Goal: Navigation & Orientation: Find specific page/section

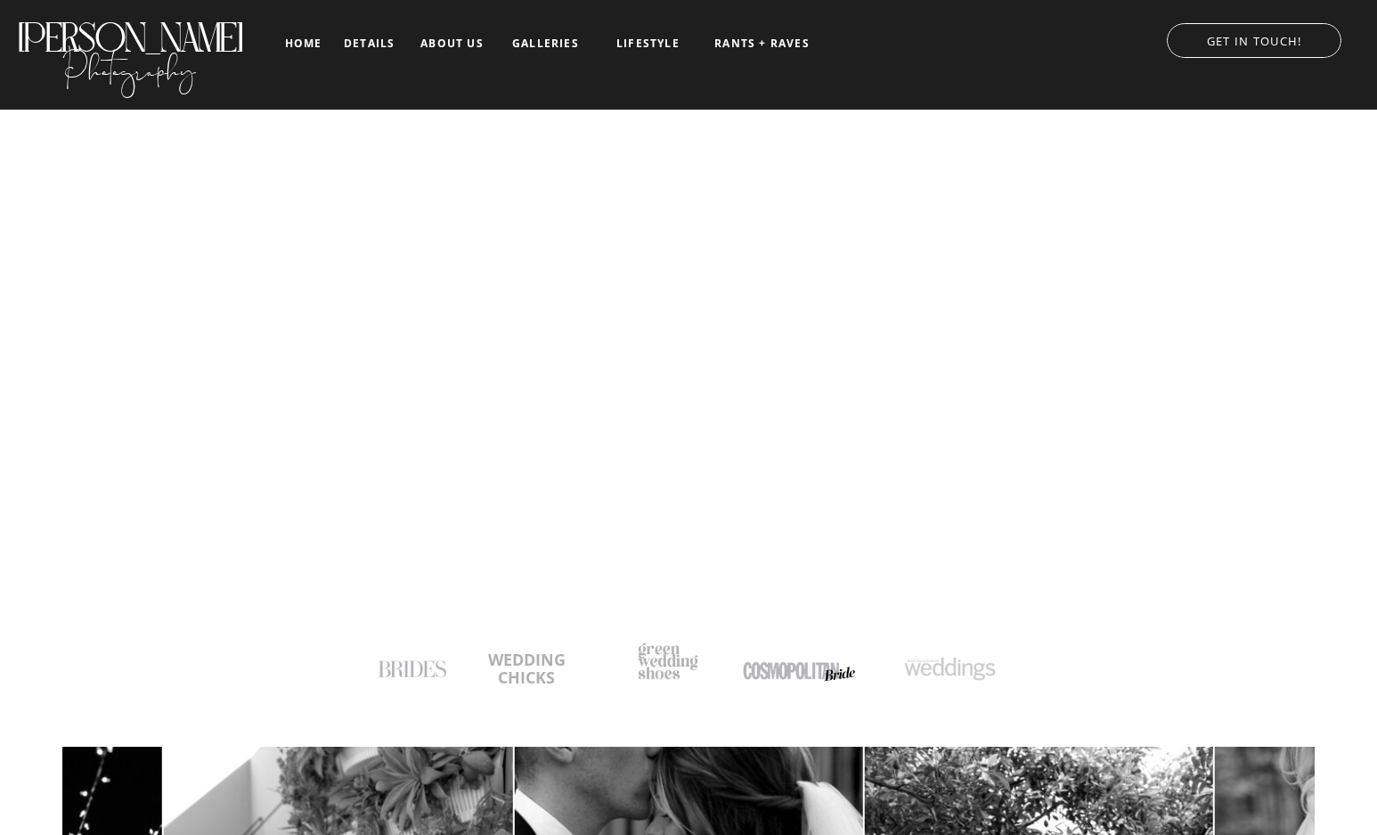
click at [381, 45] on nav "details" at bounding box center [369, 42] width 51 height 11
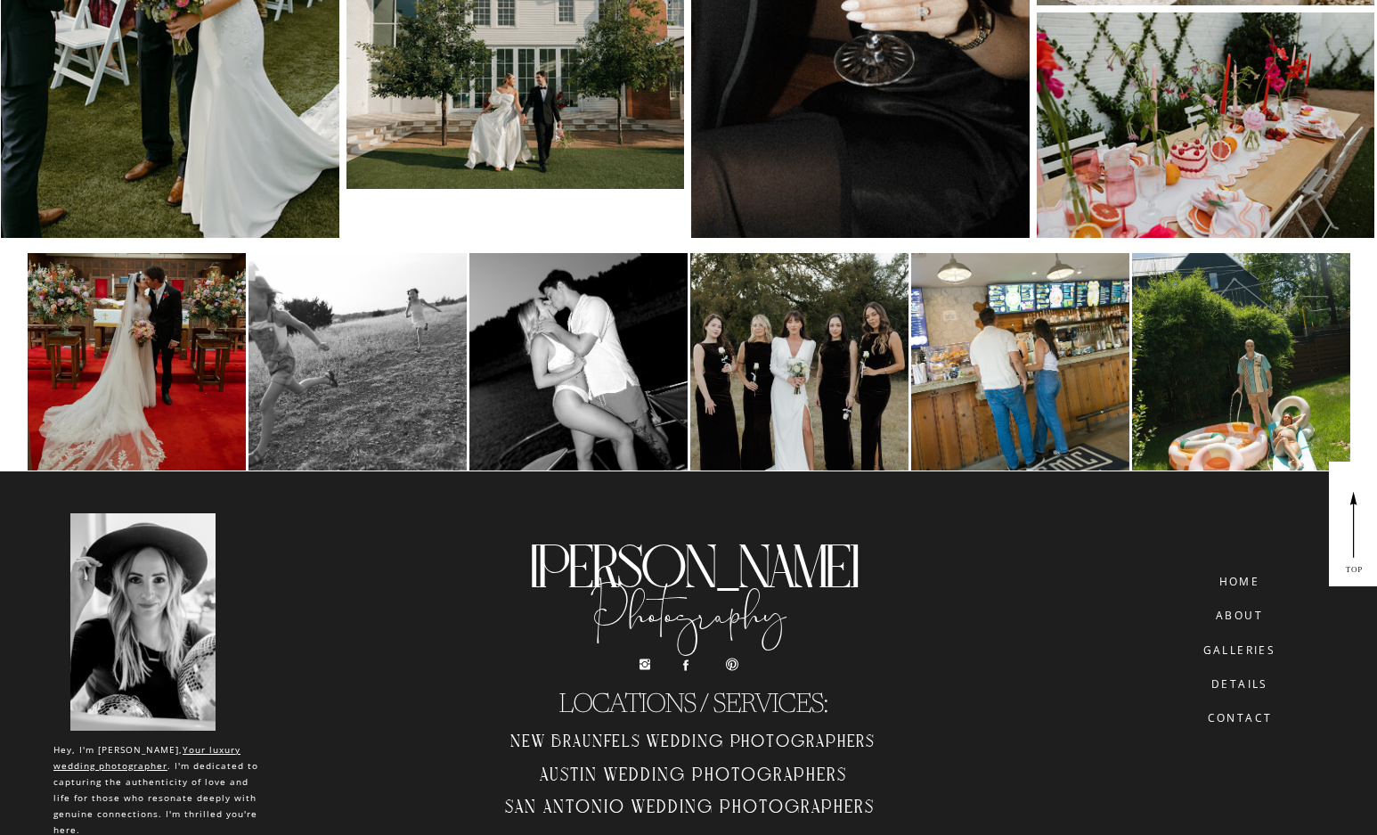
scroll to position [8788, 0]
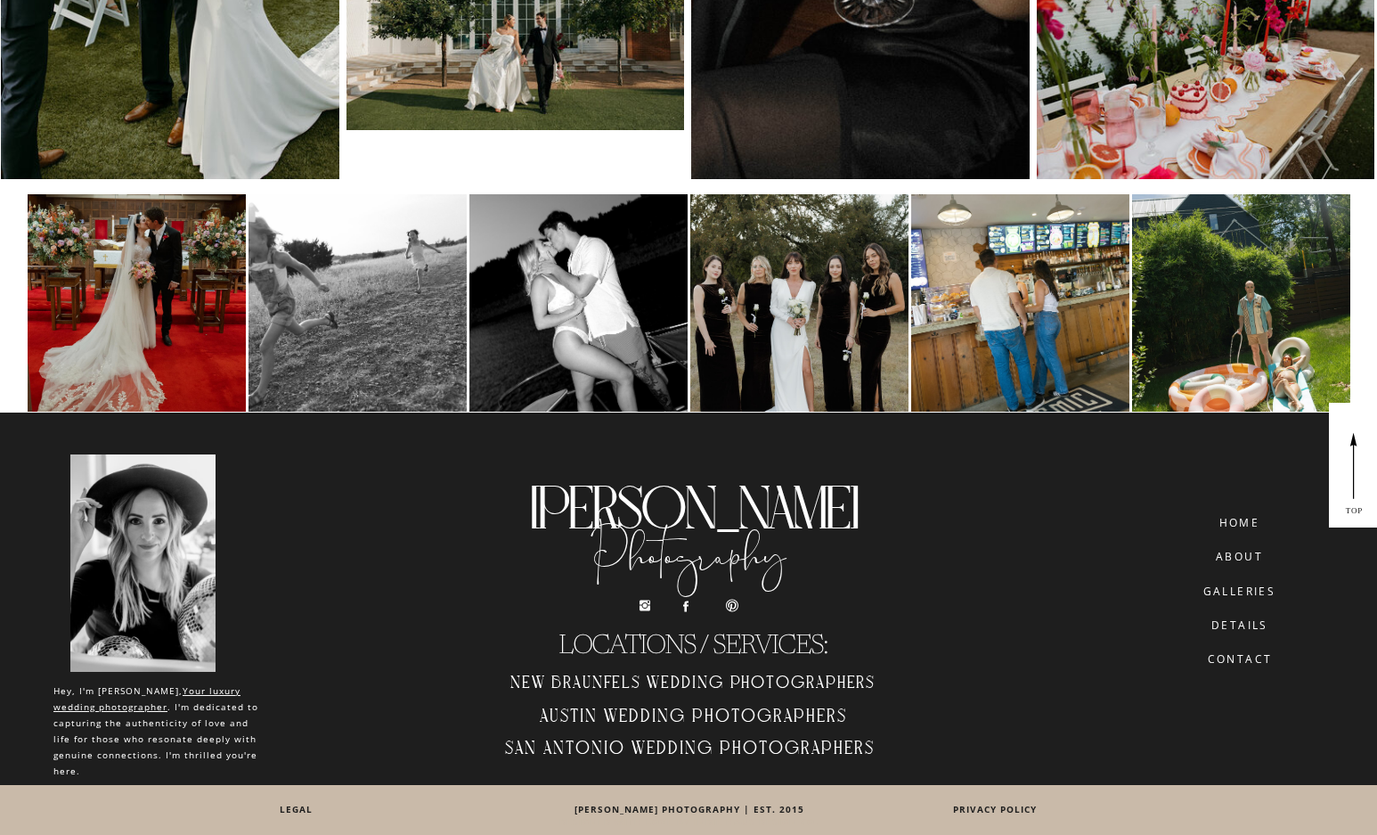
click at [1248, 623] on nav "details" at bounding box center [1240, 624] width 100 height 11
click at [1245, 557] on nav "about" at bounding box center [1239, 557] width 69 height 12
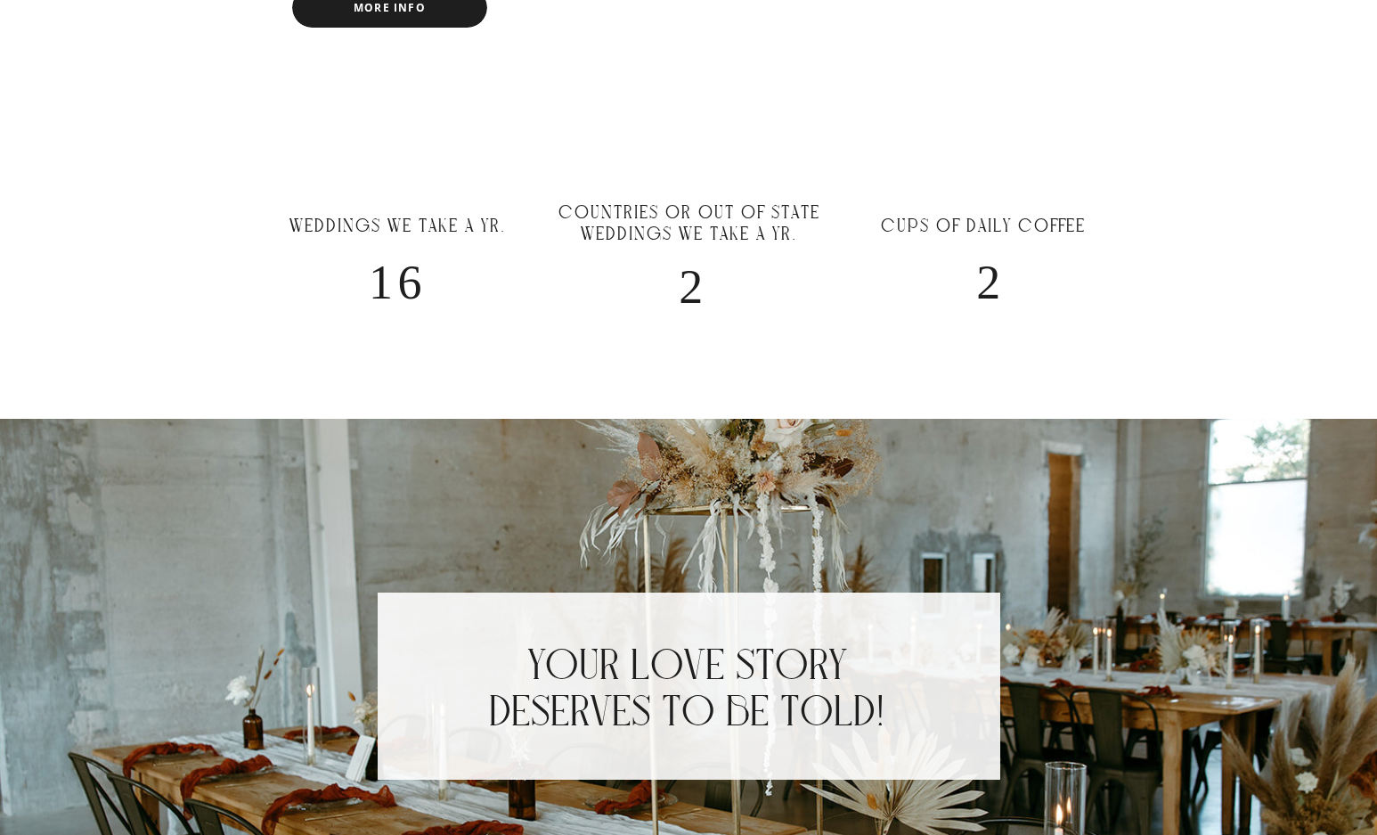
scroll to position [1603, 0]
